Goal: Information Seeking & Learning: Learn about a topic

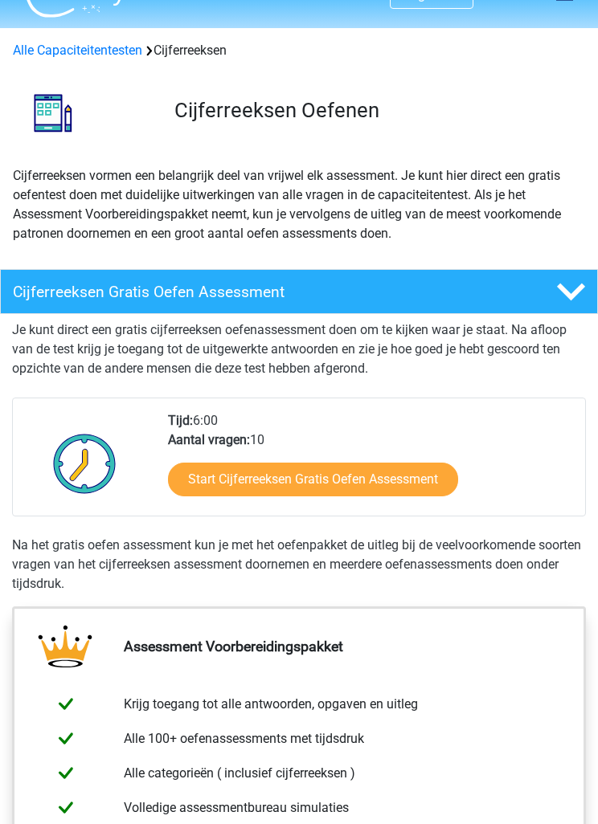
scroll to position [33, 0]
click at [398, 489] on link "Start Cijferreeksen Gratis Oefen Assessment" at bounding box center [313, 480] width 290 height 34
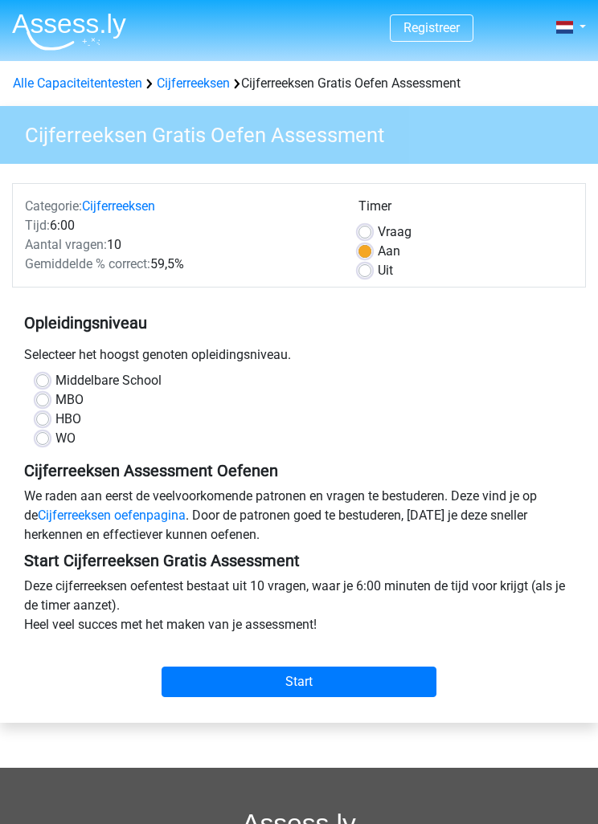
click at [71, 424] on label "HBO" at bounding box center [68, 419] width 26 height 19
click at [49, 424] on input "HBO" at bounding box center [42, 418] width 13 height 16
radio input "true"
click at [284, 685] on input "Start" at bounding box center [298, 682] width 275 height 31
click at [360, 679] on input "Start" at bounding box center [298, 682] width 275 height 31
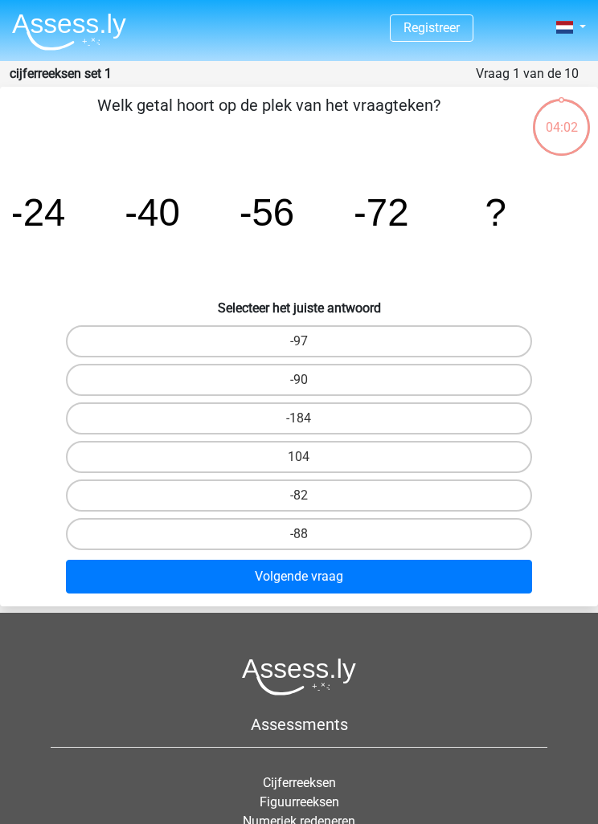
click at [394, 531] on label "-88" at bounding box center [299, 534] width 467 height 32
click at [309, 534] on input "-88" at bounding box center [304, 539] width 10 height 10
radio input "true"
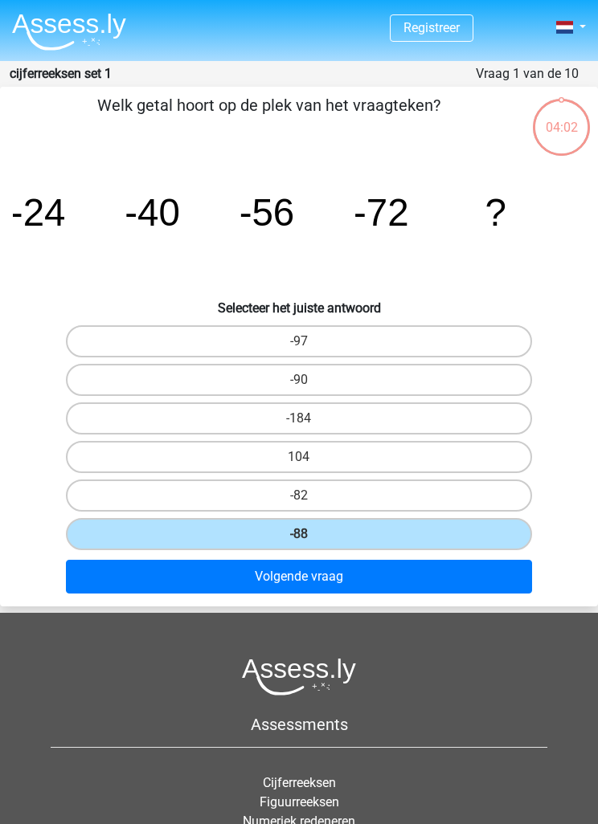
click at [423, 580] on button "Volgende vraag" at bounding box center [299, 577] width 467 height 34
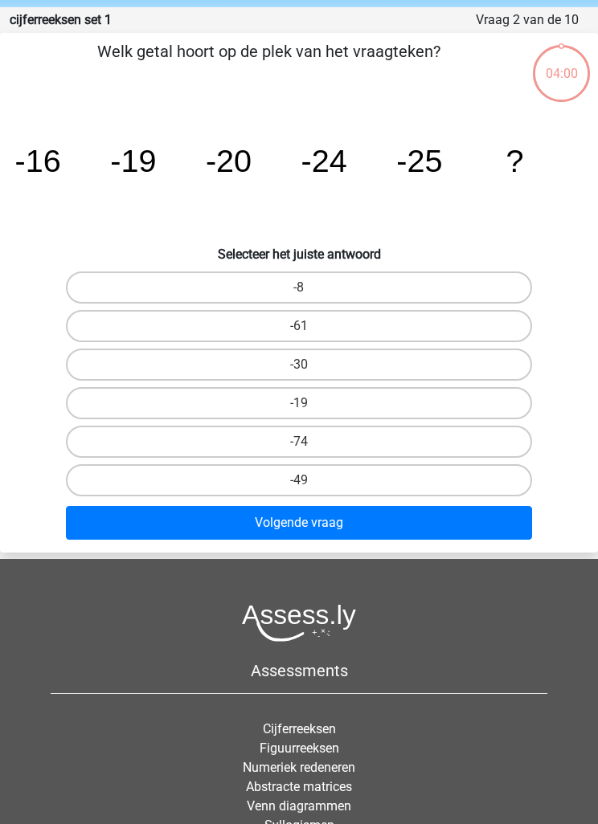
scroll to position [64, 0]
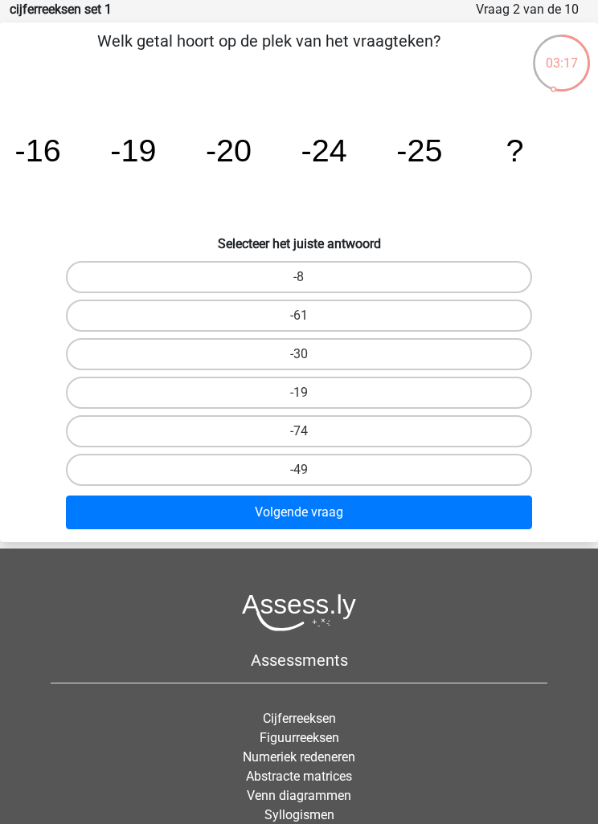
click at [409, 353] on label "-30" at bounding box center [299, 354] width 467 height 32
click at [309, 354] on input "-30" at bounding box center [304, 359] width 10 height 10
radio input "true"
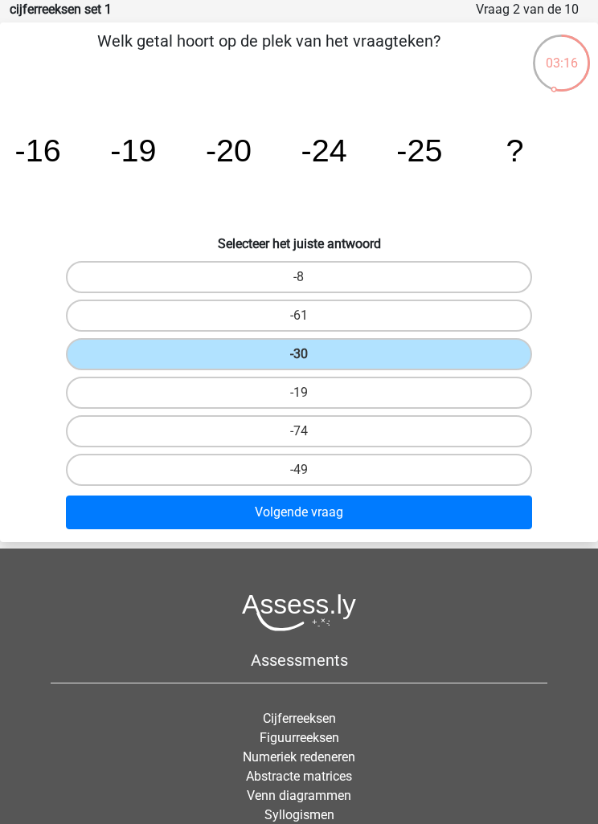
click at [390, 525] on button "Volgende vraag" at bounding box center [299, 513] width 467 height 34
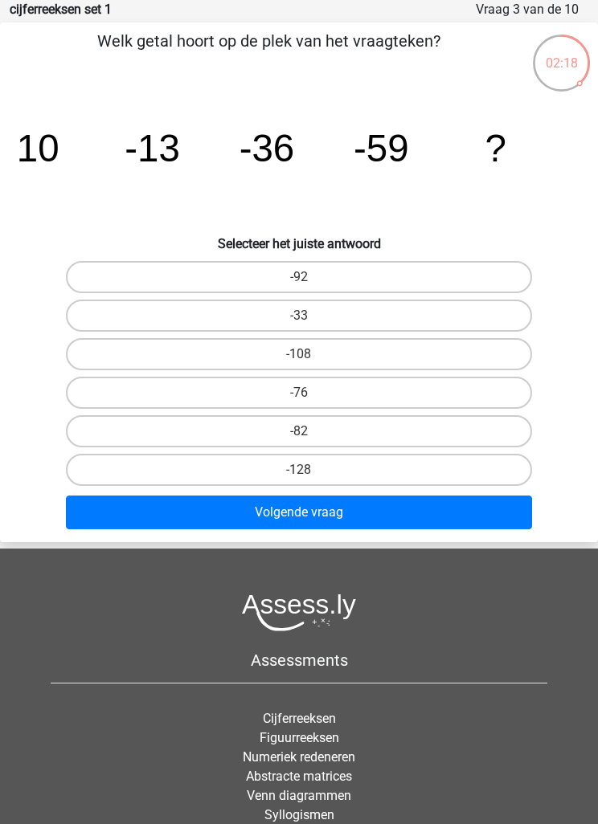
click at [447, 432] on label "-82" at bounding box center [299, 431] width 467 height 32
click at [309, 432] on input "-82" at bounding box center [304, 436] width 10 height 10
radio input "true"
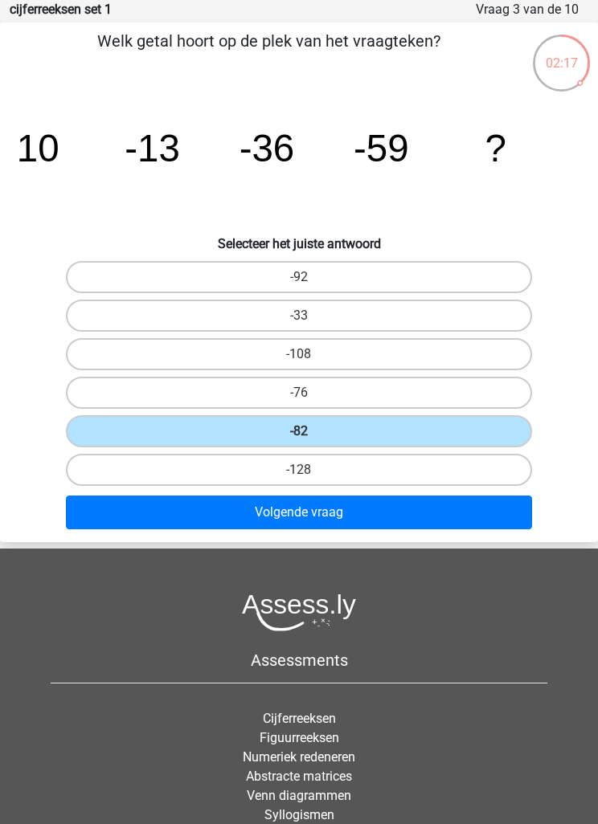
click at [431, 526] on button "Volgende vraag" at bounding box center [299, 513] width 467 height 34
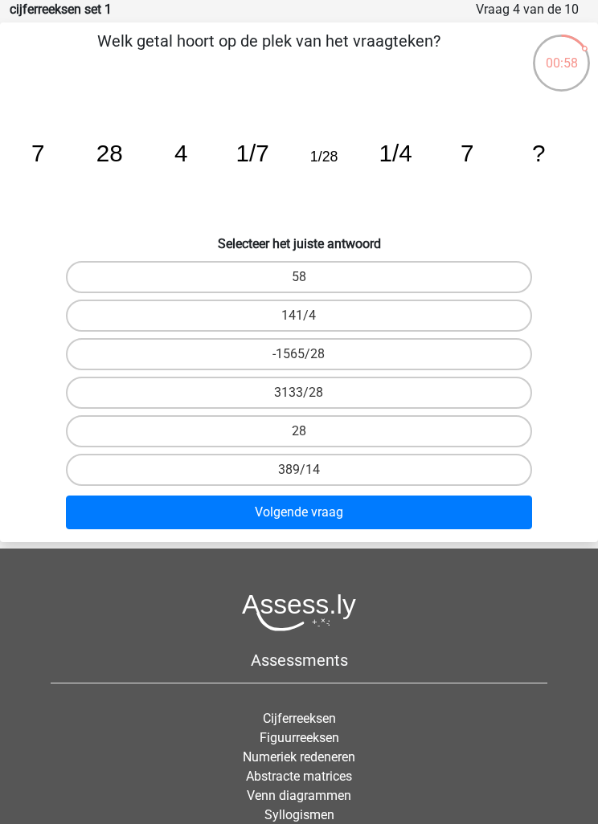
click at [441, 514] on button "Volgende vraag" at bounding box center [299, 513] width 467 height 34
click at [455, 365] on label "-1565/28" at bounding box center [299, 354] width 467 height 32
click at [309, 365] on input "-1565/28" at bounding box center [304, 359] width 10 height 10
radio input "true"
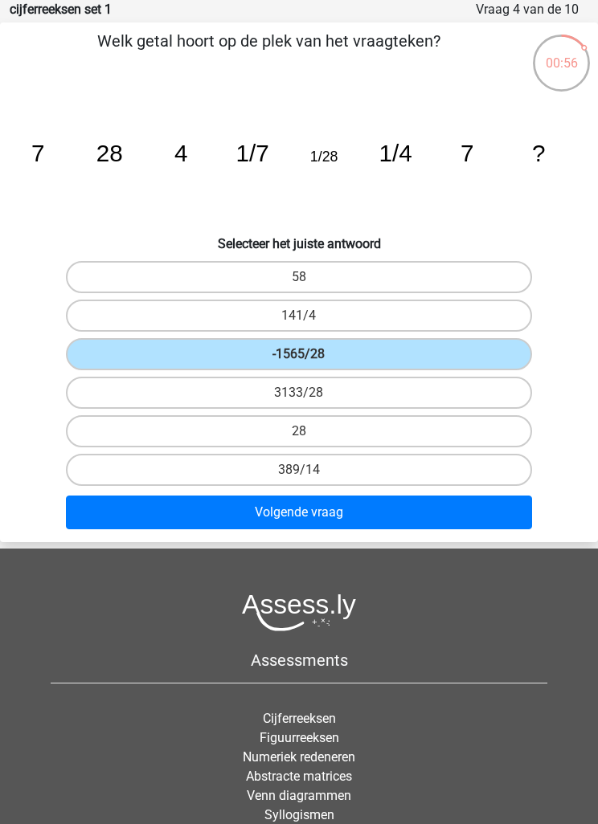
click at [412, 524] on button "Volgende vraag" at bounding box center [299, 513] width 467 height 34
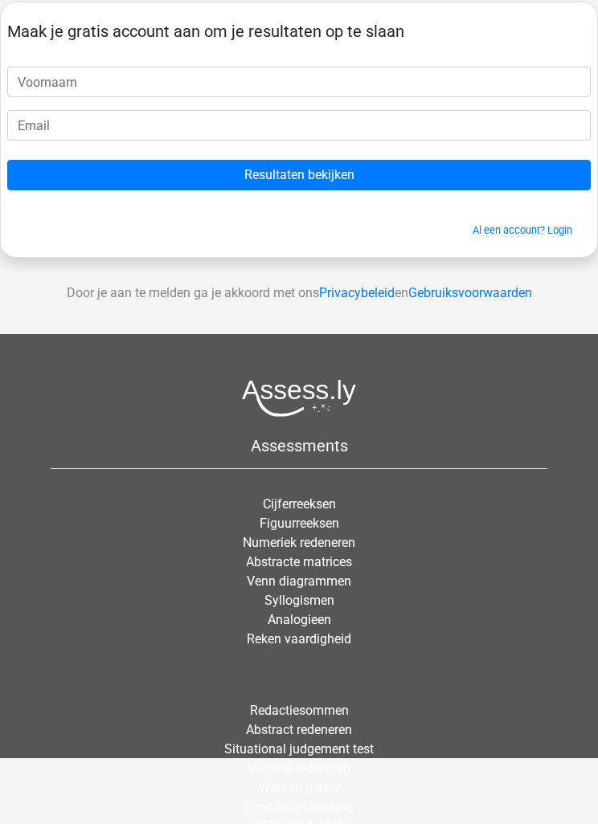
scroll to position [66, 0]
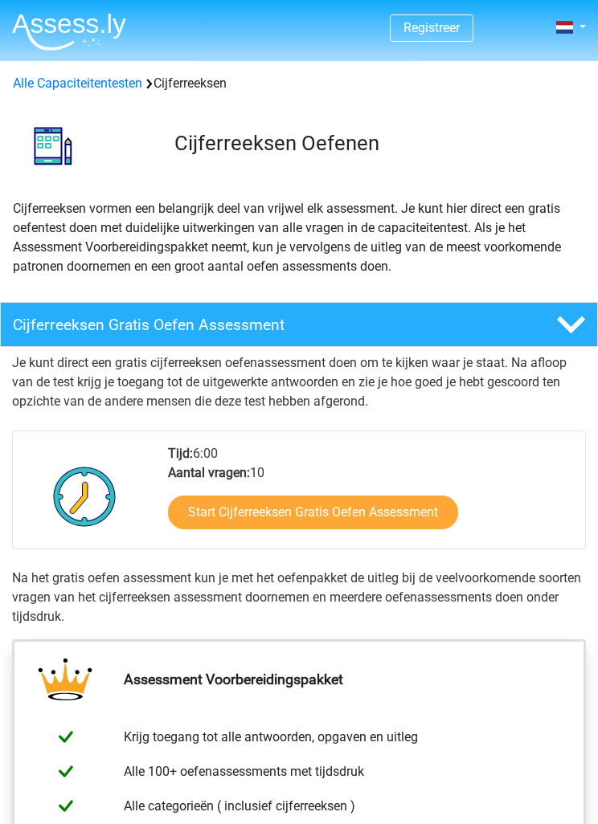
scroll to position [84, 0]
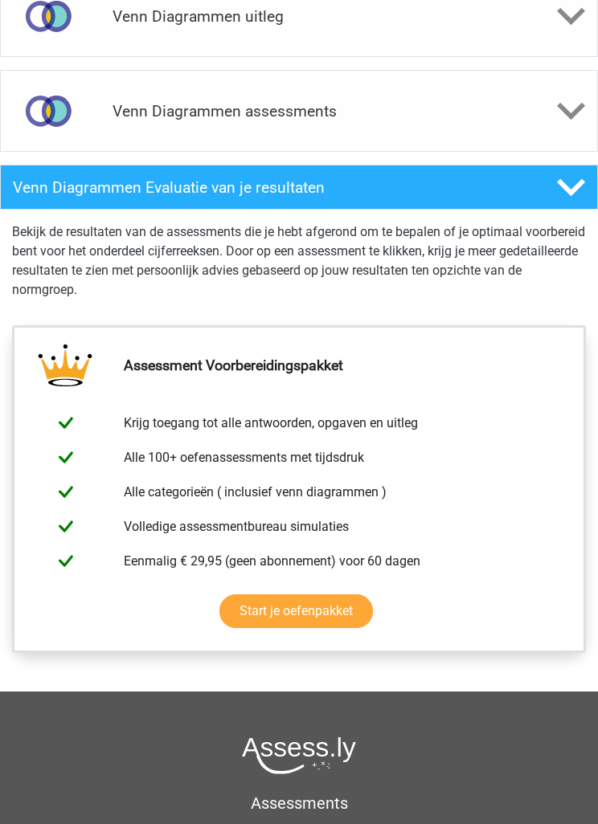
scroll to position [1034, 0]
